Goal: Communication & Community: Ask a question

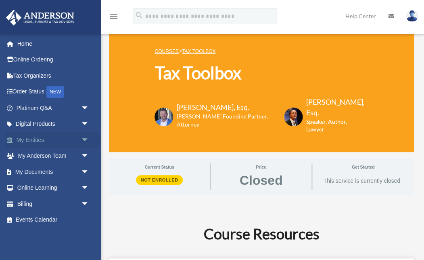
click at [82, 137] on span "arrow_drop_down" at bounding box center [89, 140] width 16 height 17
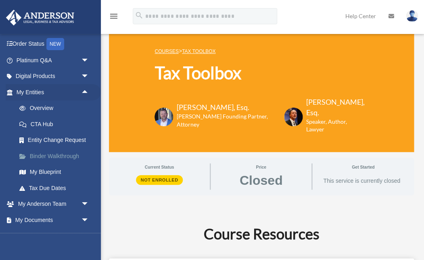
scroll to position [48, 0]
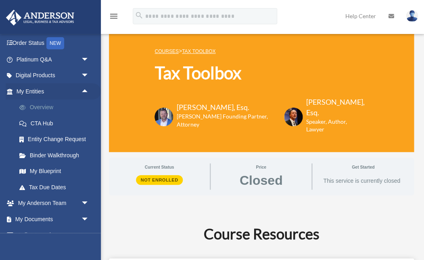
click at [38, 104] on link "Overview" at bounding box center [56, 107] width 90 height 16
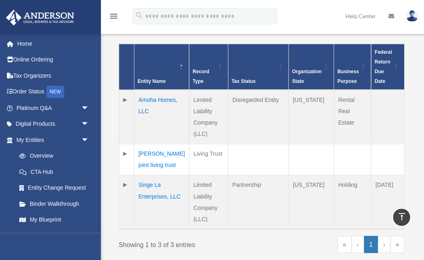
click at [126, 97] on td at bounding box center [126, 117] width 15 height 54
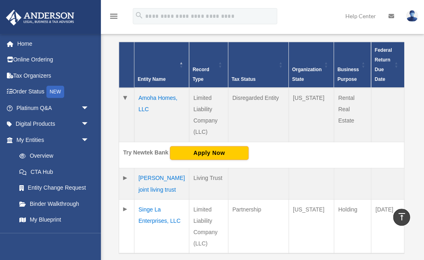
click at [126, 95] on td at bounding box center [126, 115] width 15 height 54
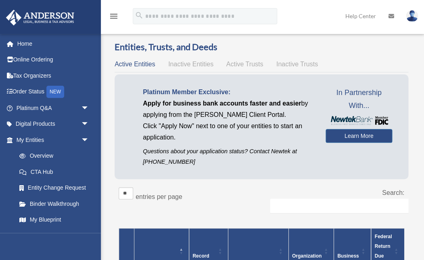
scroll to position [9, 0]
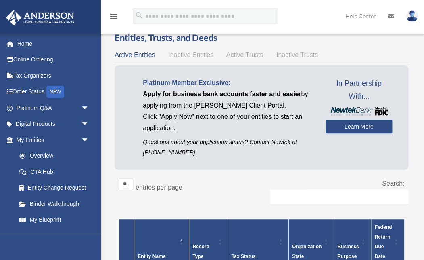
click at [239, 52] on span "Active Trusts" at bounding box center [245, 54] width 37 height 7
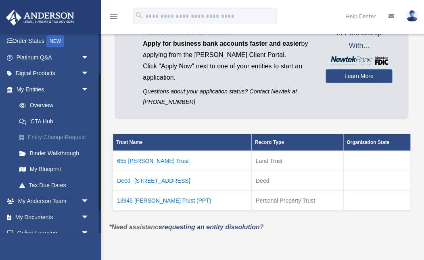
scroll to position [60, 0]
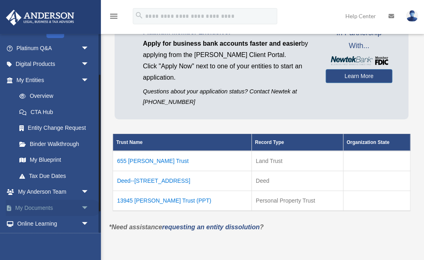
click at [56, 204] on link "My Documents arrow_drop_down" at bounding box center [53, 207] width 95 height 16
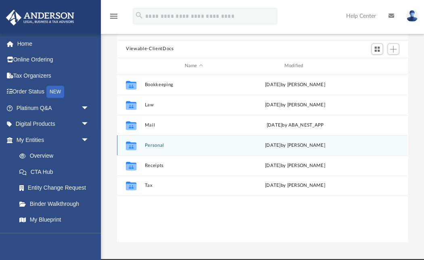
scroll to position [67, 0]
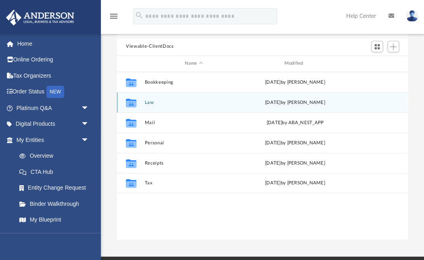
click at [151, 102] on button "Law" at bounding box center [194, 101] width 98 height 5
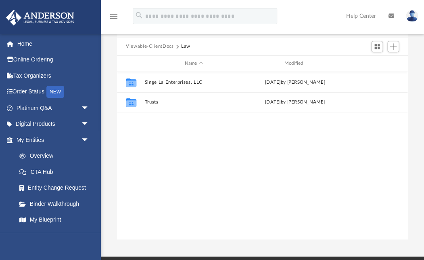
click at [178, 134] on div "Collaborated Folder Singe La Enterprises, LLC Thu Aug 7 2025 by Crayton Olivier…" at bounding box center [262, 156] width 291 height 168
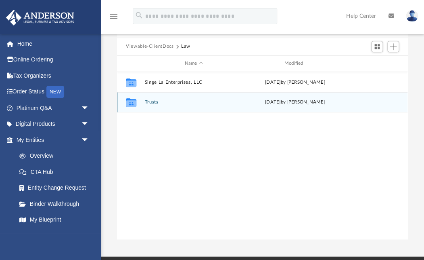
click at [153, 100] on button "Trusts" at bounding box center [194, 101] width 98 height 5
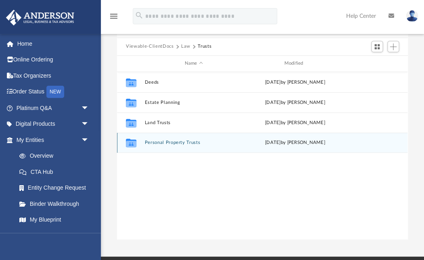
click at [169, 141] on button "Personal Property Trusts" at bounding box center [194, 142] width 98 height 5
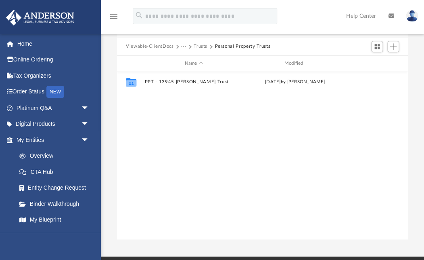
click at [200, 46] on button "Trusts" at bounding box center [201, 46] width 14 height 7
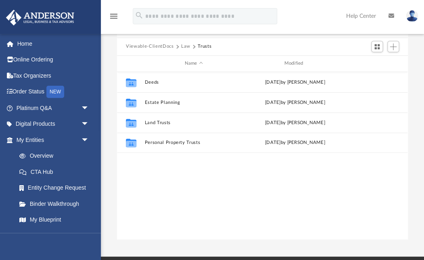
click at [187, 45] on button "Law" at bounding box center [185, 46] width 9 height 7
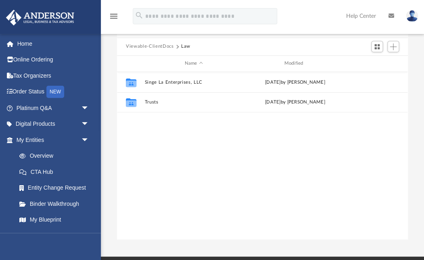
click at [164, 46] on button "Viewable-ClientDocs" at bounding box center [150, 46] width 48 height 7
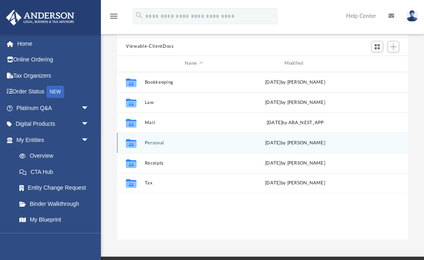
click at [155, 142] on button "Personal" at bounding box center [194, 142] width 98 height 5
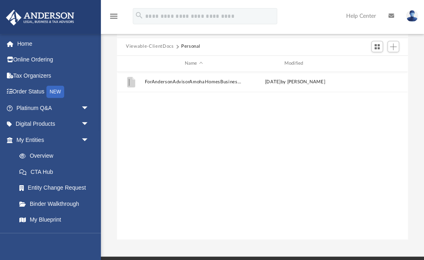
click at [151, 47] on button "Viewable-ClientDocs" at bounding box center [150, 46] width 48 height 7
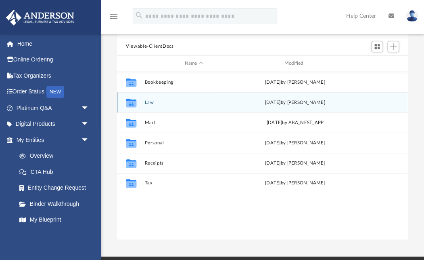
click at [150, 100] on button "Law" at bounding box center [194, 101] width 98 height 5
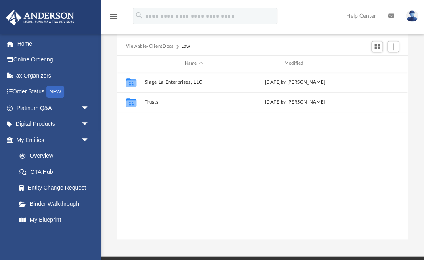
click at [156, 134] on div "Collaborated Folder Singe La Enterprises, LLC Thu Aug 7 2025 by Crayton Olivier…" at bounding box center [262, 156] width 291 height 168
click at [395, 46] on span "Add" at bounding box center [393, 46] width 7 height 7
click at [381, 75] on li "New Folder" at bounding box center [382, 75] width 26 height 8
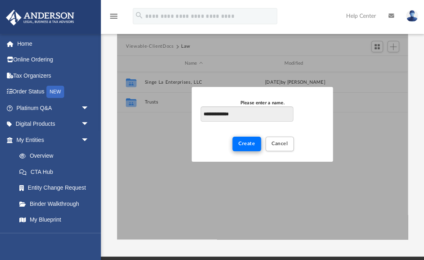
type input "**********"
click at [253, 142] on span "Create" at bounding box center [247, 143] width 17 height 5
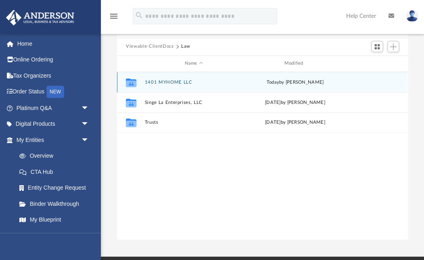
click at [164, 81] on button "1401 MYHOME LLC" at bounding box center [194, 81] width 98 height 5
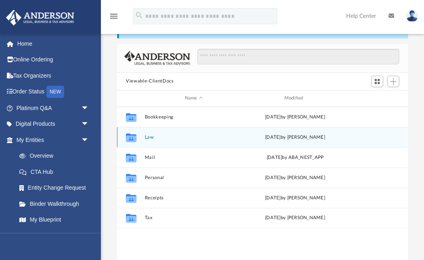
scroll to position [183, 291]
click at [151, 138] on button "Law" at bounding box center [194, 136] width 98 height 5
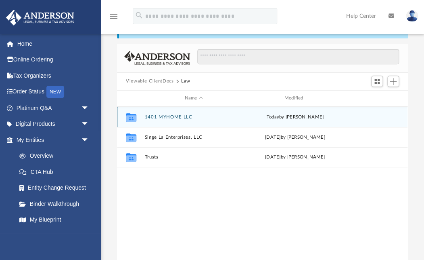
click at [157, 116] on button "1401 MYHOME LLC" at bounding box center [194, 116] width 98 height 5
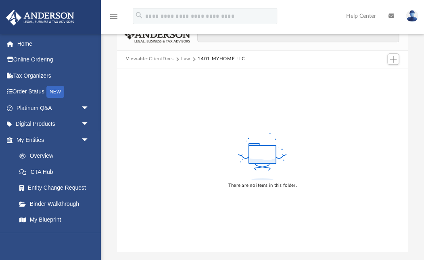
scroll to position [55, 0]
click at [388, 56] on button "Add" at bounding box center [394, 57] width 12 height 11
click at [381, 74] on li "Upload" at bounding box center [382, 74] width 26 height 8
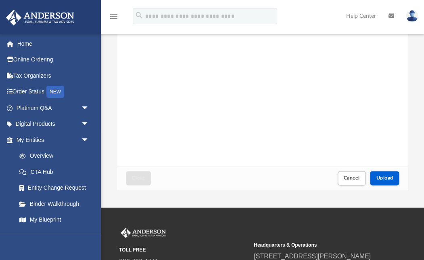
scroll to position [117, 0]
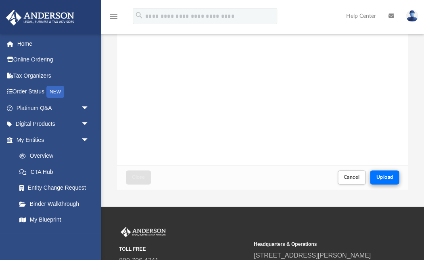
click at [386, 175] on span "Upload" at bounding box center [384, 176] width 17 height 5
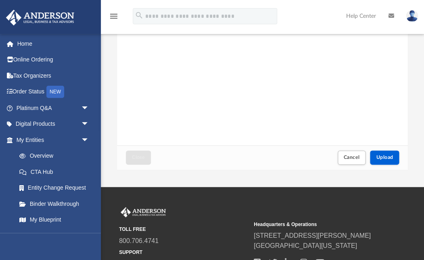
scroll to position [183, 0]
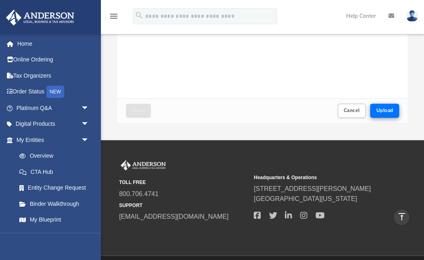
click at [385, 111] on span "Upload" at bounding box center [384, 110] width 17 height 5
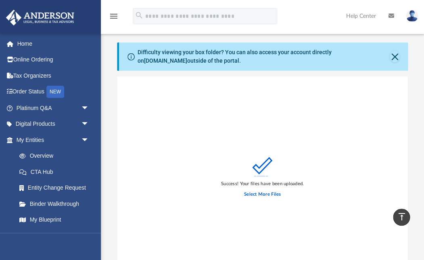
scroll to position [0, 0]
click at [113, 13] on icon "menu" at bounding box center [114, 16] width 10 height 10
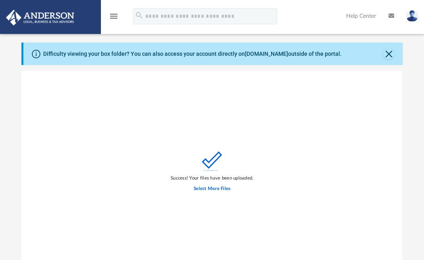
scroll to position [0, 0]
click at [113, 13] on icon "menu" at bounding box center [114, 16] width 10 height 10
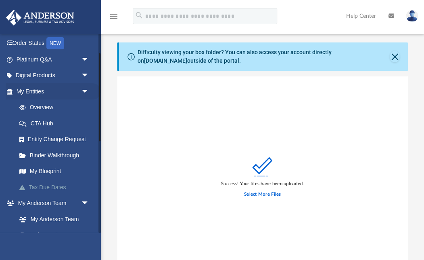
scroll to position [59, 0]
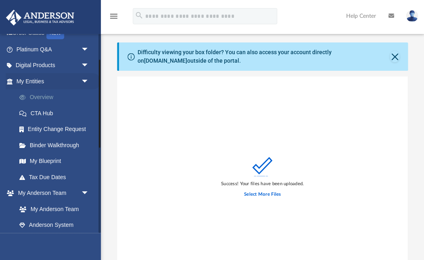
click at [55, 96] on link "Overview" at bounding box center [56, 97] width 90 height 16
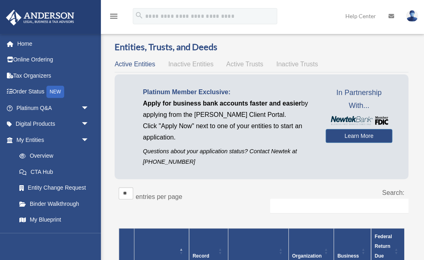
scroll to position [1, 0]
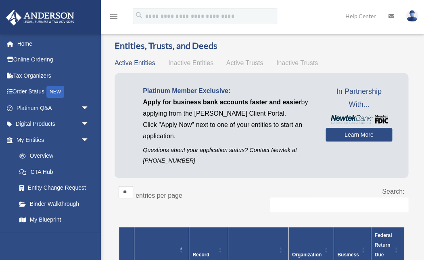
click at [195, 63] on span "Inactive Entities" at bounding box center [190, 62] width 45 height 7
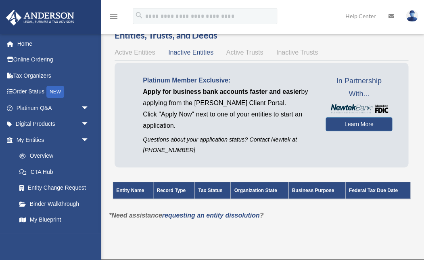
scroll to position [13, 0]
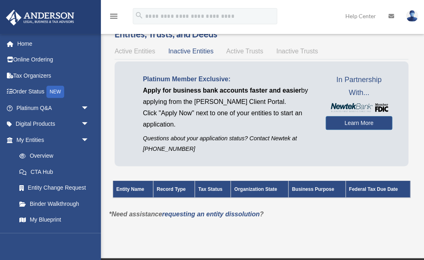
click at [243, 53] on span "Active Trusts" at bounding box center [245, 51] width 37 height 7
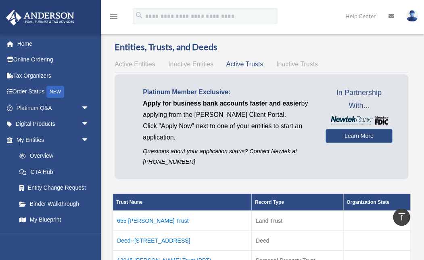
scroll to position [0, 0]
click at [135, 65] on span "Active Entities" at bounding box center [135, 64] width 40 height 7
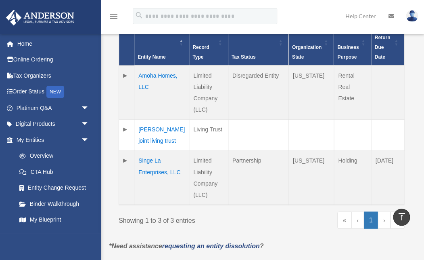
scroll to position [210, 0]
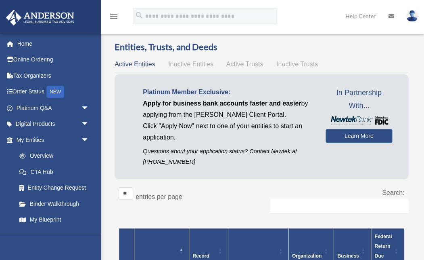
click at [317, 16] on div "menu search Site Menu add [EMAIL_ADDRESS][DOMAIN_NAME] My Profile Reset Passwor…" at bounding box center [212, 19] width 412 height 27
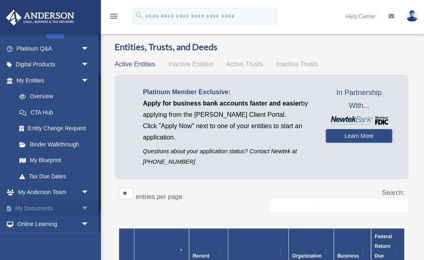
click at [67, 208] on link "My Documents arrow_drop_down" at bounding box center [53, 208] width 95 height 16
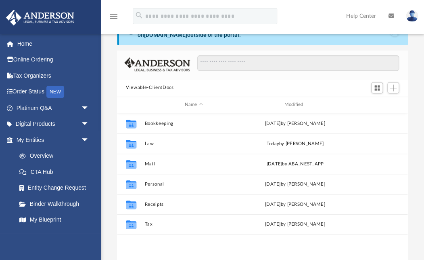
scroll to position [39, 0]
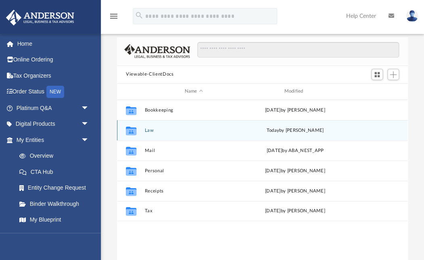
click at [148, 129] on button "Law" at bounding box center [194, 129] width 98 height 5
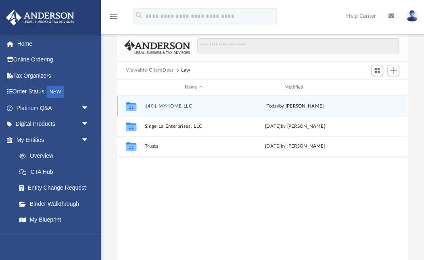
scroll to position [41, 0]
click at [154, 108] on button "1401 MYHOME LLC" at bounding box center [194, 106] width 98 height 5
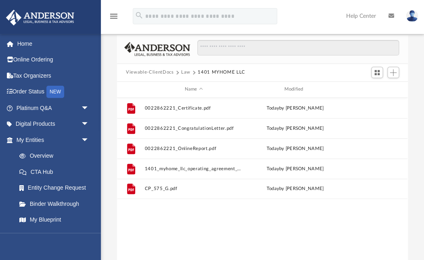
click at [107, 109] on div "Difficulty viewing your box folder? You can also access your account directly o…" at bounding box center [262, 133] width 323 height 264
click at [106, 75] on div "Difficulty viewing your box folder? You can also access your account directly o…" at bounding box center [262, 133] width 323 height 264
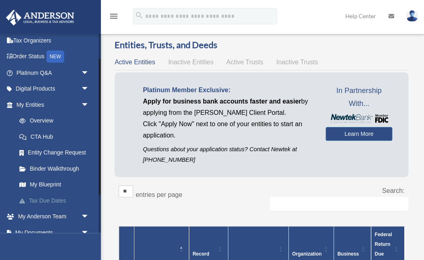
scroll to position [35, 0]
click at [38, 75] on link "Platinum Q&A arrow_drop_down" at bounding box center [53, 73] width 95 height 16
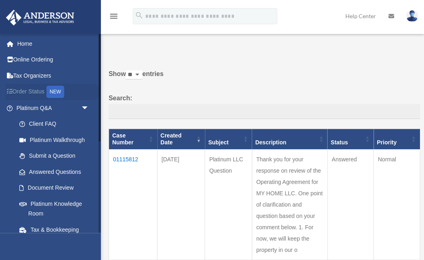
click at [36, 92] on link "Order Status NEW" at bounding box center [53, 92] width 95 height 17
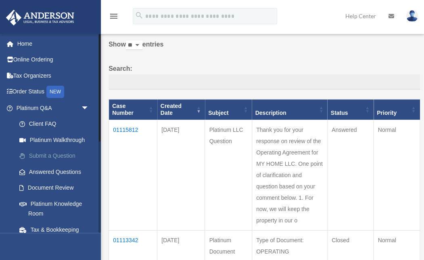
scroll to position [30, 0]
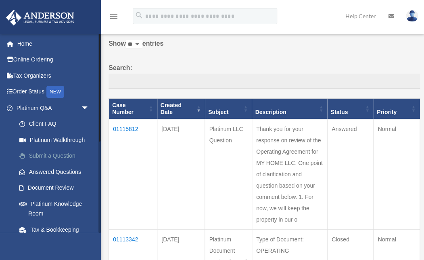
click at [59, 153] on link "Submit a Question" at bounding box center [56, 156] width 90 height 16
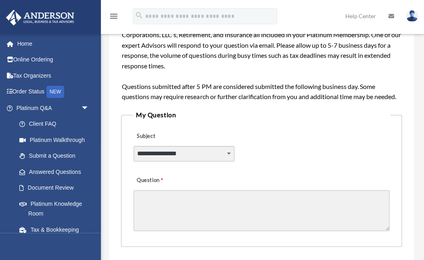
scroll to position [137, 0]
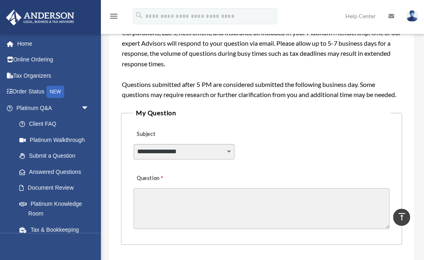
select select "******"
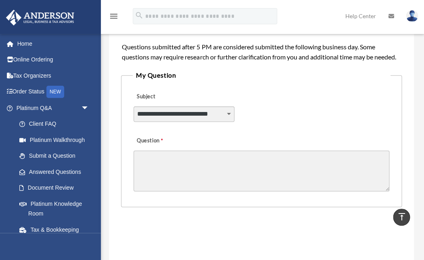
scroll to position [179, 0]
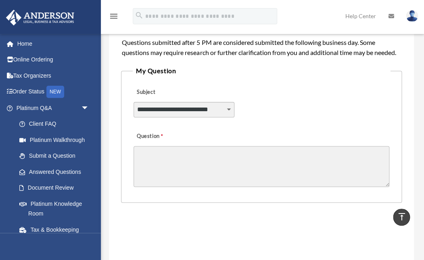
click at [210, 167] on textarea "Question" at bounding box center [262, 166] width 256 height 41
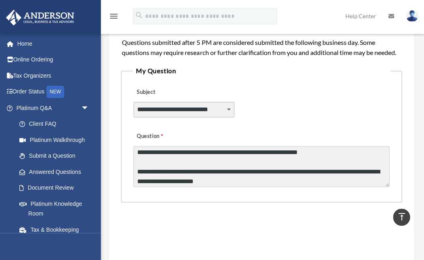
scroll to position [4, 0]
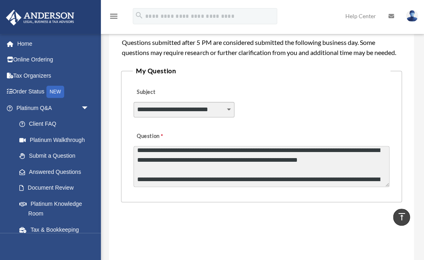
click at [311, 156] on textarea "**********" at bounding box center [262, 166] width 256 height 41
drag, startPoint x: 279, startPoint y: 167, endPoint x: 269, endPoint y: 169, distance: 10.4
click at [357, 167] on textarea "**********" at bounding box center [262, 166] width 256 height 41
click at [277, 167] on textarea "**********" at bounding box center [262, 166] width 256 height 41
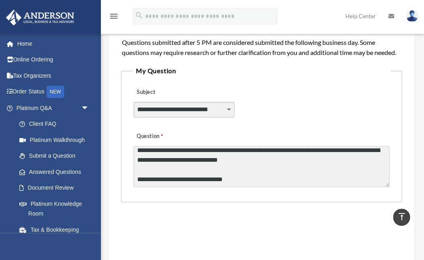
click at [283, 167] on textarea "**********" at bounding box center [262, 166] width 256 height 41
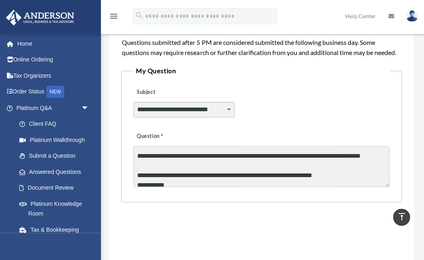
scroll to position [86, 0]
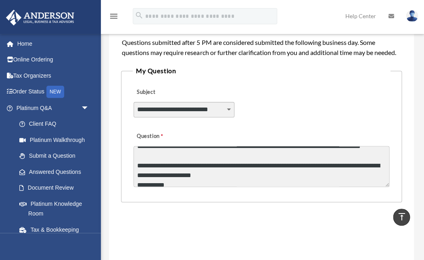
drag, startPoint x: 266, startPoint y: 180, endPoint x: 277, endPoint y: 188, distance: 13.0
click at [277, 187] on textarea "**********" at bounding box center [262, 166] width 256 height 41
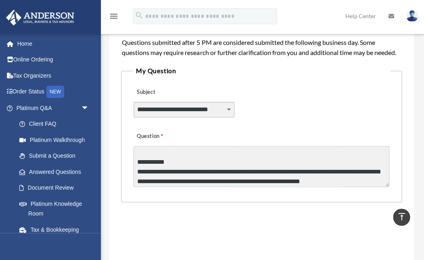
scroll to position [132, 0]
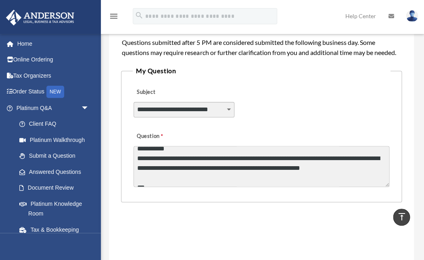
drag, startPoint x: 230, startPoint y: 170, endPoint x: 170, endPoint y: 178, distance: 60.2
click at [144, 171] on textarea "**********" at bounding box center [262, 166] width 256 height 41
click at [188, 172] on textarea "**********" at bounding box center [262, 166] width 256 height 41
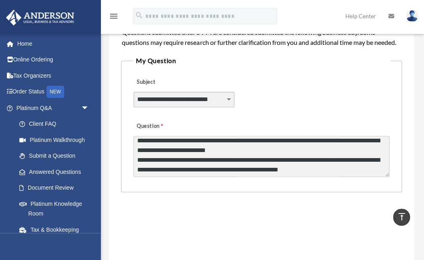
scroll to position [193, 0]
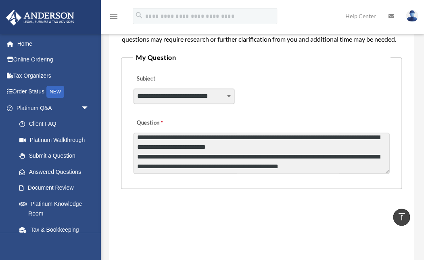
click at [243, 168] on textarea "**********" at bounding box center [262, 152] width 256 height 41
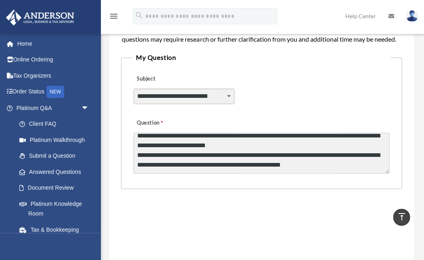
click at [200, 171] on textarea "**********" at bounding box center [262, 152] width 256 height 41
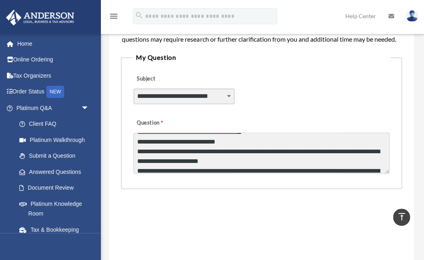
click at [176, 156] on textarea "**********" at bounding box center [262, 152] width 256 height 41
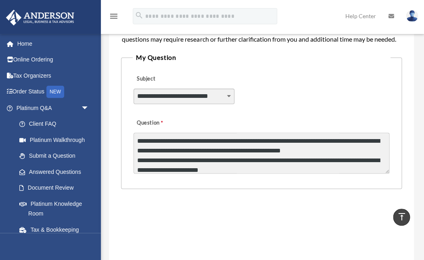
scroll to position [169, 0]
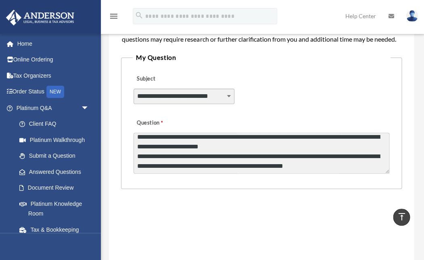
drag, startPoint x: 137, startPoint y: 149, endPoint x: 266, endPoint y: 161, distance: 129.7
click at [266, 161] on textarea "Question" at bounding box center [262, 152] width 256 height 41
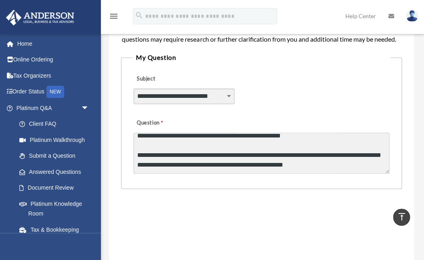
scroll to position [180, 0]
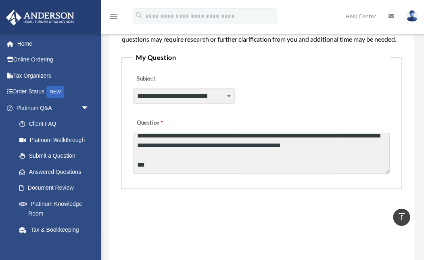
paste textarea "**********"
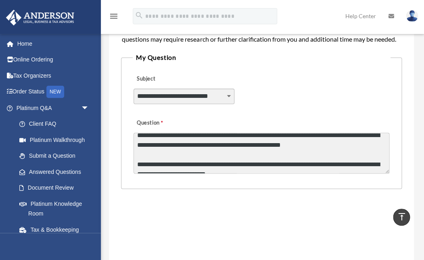
scroll to position [199, 0]
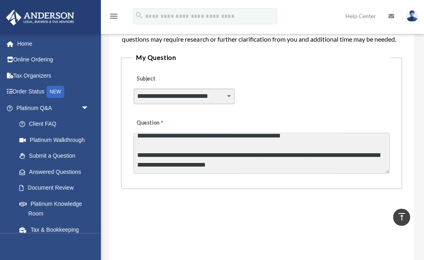
click at [303, 167] on textarea "Question" at bounding box center [262, 152] width 256 height 41
drag, startPoint x: 233, startPoint y: 176, endPoint x: 283, endPoint y: 175, distance: 50.5
click at [233, 173] on textarea "Question" at bounding box center [262, 152] width 256 height 41
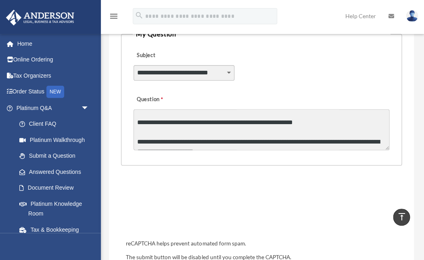
scroll to position [30, 0]
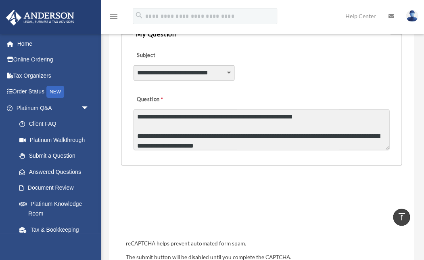
drag, startPoint x: 234, startPoint y: 123, endPoint x: 310, endPoint y: 121, distance: 75.9
click at [310, 121] on textarea "Question" at bounding box center [262, 129] width 256 height 41
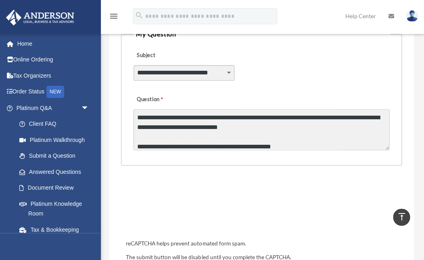
scroll to position [1, 0]
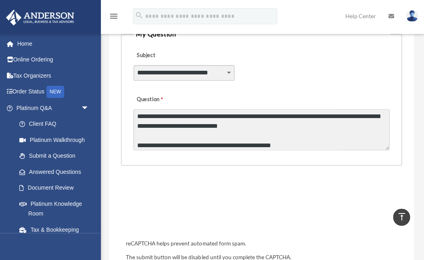
drag, startPoint x: 267, startPoint y: 124, endPoint x: 296, endPoint y: 134, distance: 30.1
click at [296, 134] on textarea "Question" at bounding box center [262, 129] width 256 height 41
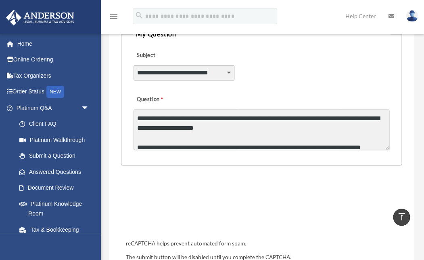
scroll to position [57, 0]
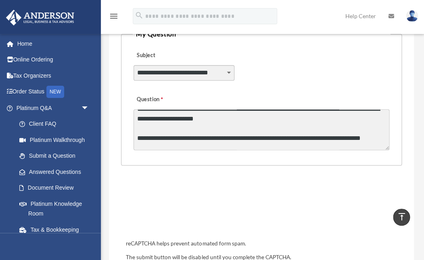
click at [187, 143] on textarea "Question" at bounding box center [262, 129] width 256 height 41
click at [266, 143] on textarea "Question" at bounding box center [262, 129] width 256 height 41
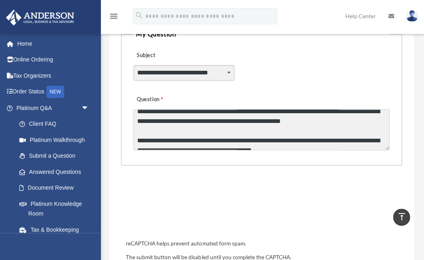
scroll to position [191, 0]
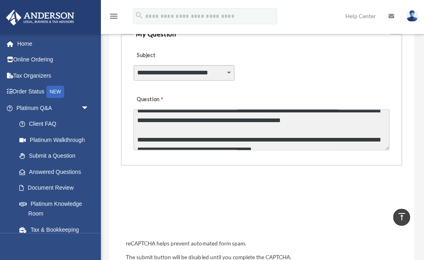
click at [199, 143] on textarea "Question" at bounding box center [262, 129] width 256 height 41
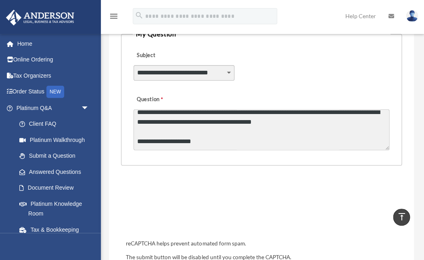
scroll to position [232, 0]
type textarea "**********"
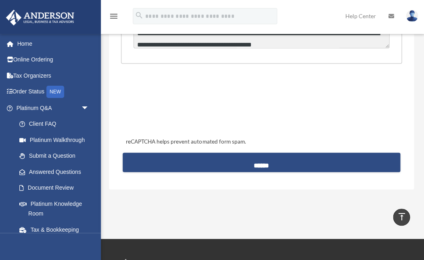
scroll to position [321, 0]
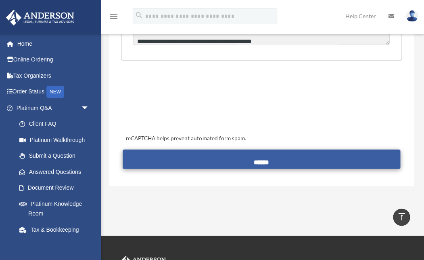
click at [262, 168] on input "******" at bounding box center [262, 158] width 278 height 19
